Goal: Navigation & Orientation: Find specific page/section

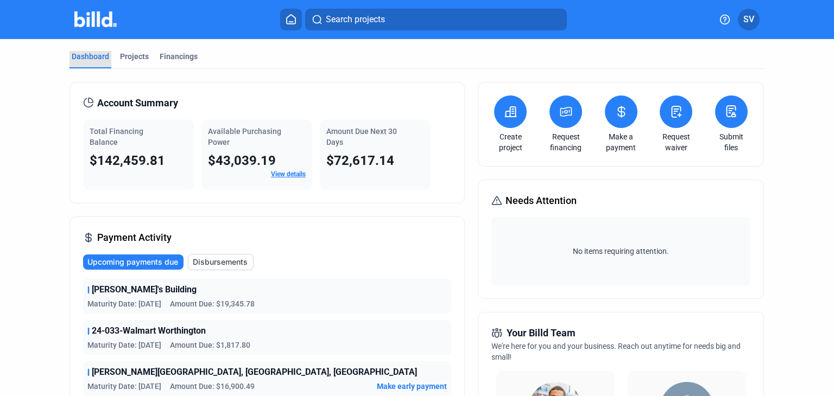
click at [82, 56] on div "Dashboard" at bounding box center [90, 56] width 37 height 11
click at [88, 13] on img at bounding box center [95, 19] width 43 height 16
click at [136, 58] on div "Projects" at bounding box center [134, 56] width 29 height 11
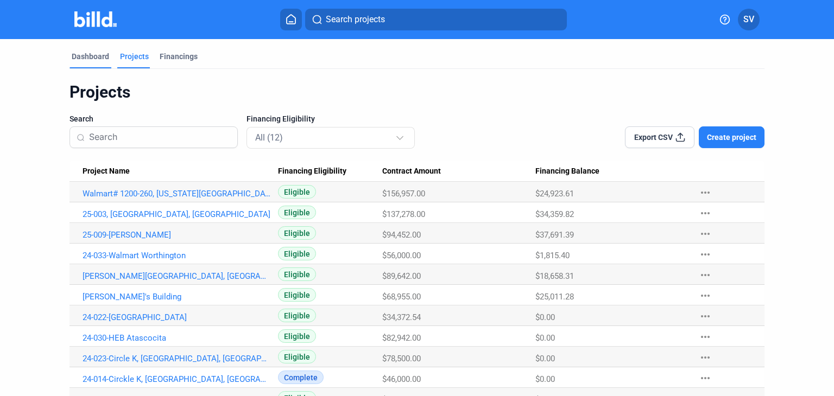
click at [87, 53] on div "Dashboard" at bounding box center [90, 56] width 37 height 11
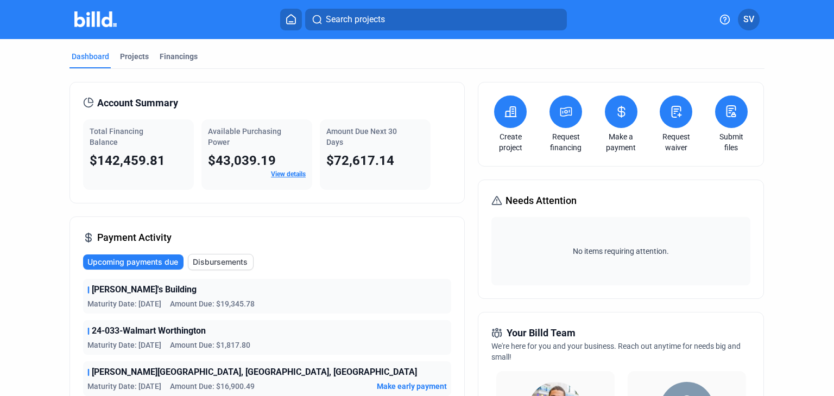
click at [283, 175] on link "View details" at bounding box center [288, 174] width 35 height 8
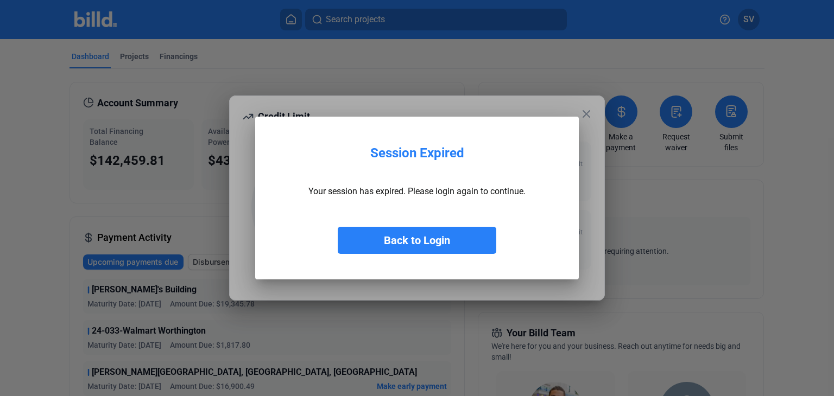
drag, startPoint x: 387, startPoint y: 248, endPoint x: 400, endPoint y: 241, distance: 15.1
click at [388, 248] on button "Back to Login" at bounding box center [417, 240] width 159 height 27
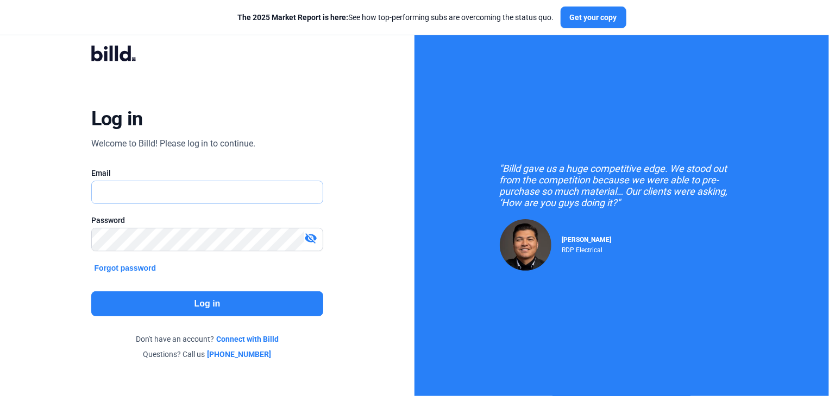
click at [194, 200] on input "text" at bounding box center [207, 192] width 231 height 22
type input "[EMAIL_ADDRESS][DOMAIN_NAME]"
click at [178, 296] on button "Log in" at bounding box center [207, 304] width 232 height 25
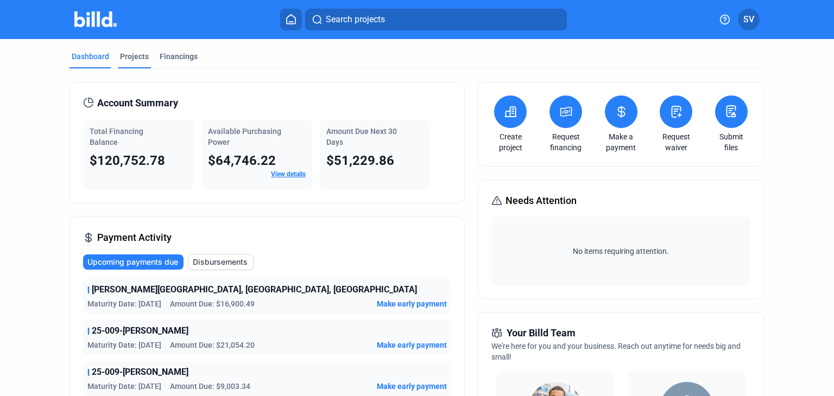
click at [132, 60] on div "Projects" at bounding box center [134, 56] width 29 height 11
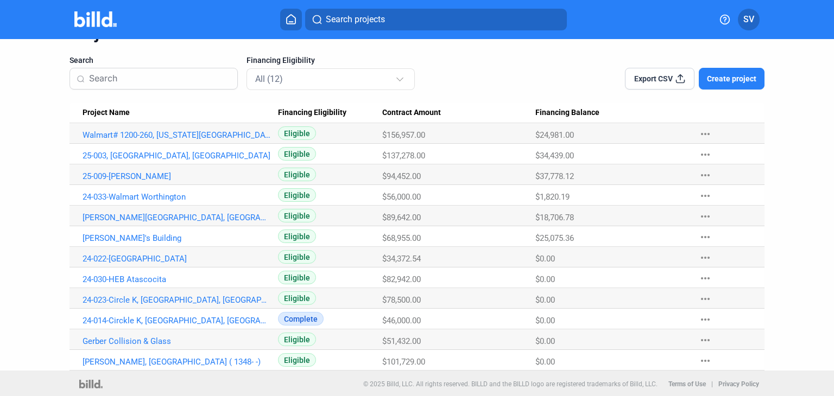
scroll to position [60, 0]
